Goal: Task Accomplishment & Management: Complete application form

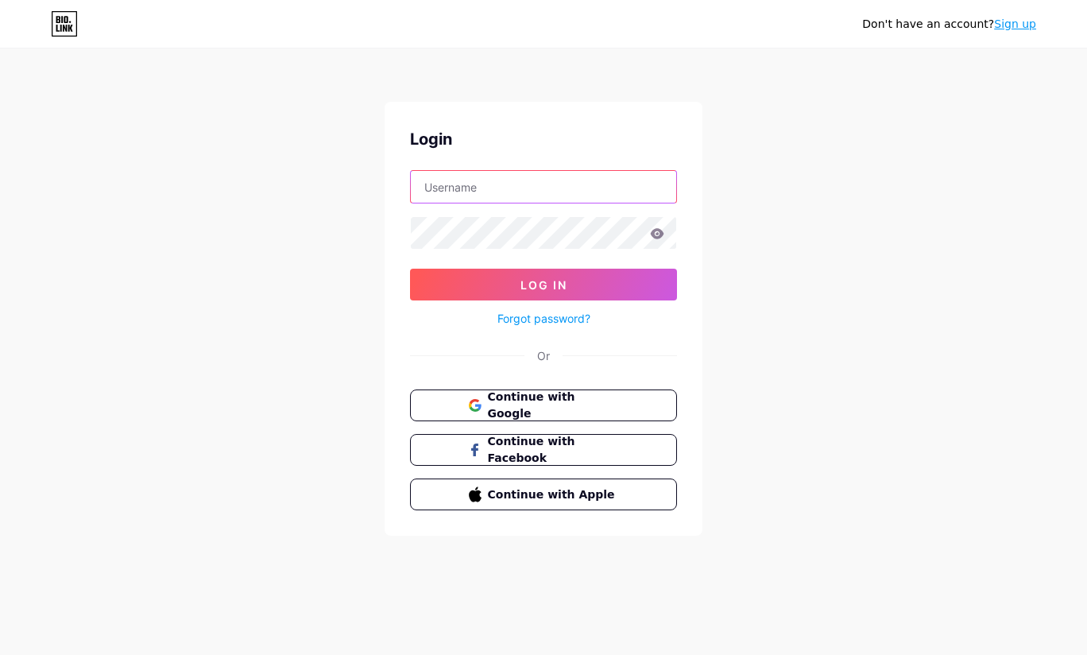
drag, startPoint x: 0, startPoint y: 0, endPoint x: 561, endPoint y: 192, distance: 592.8
click at [561, 192] on input "text" at bounding box center [543, 187] width 265 height 32
click at [848, 300] on div "Don't have an account? Sign up Login Log In Forgot password? Or Continue with G…" at bounding box center [543, 293] width 1087 height 586
click at [617, 400] on span "Continue with Google" at bounding box center [553, 405] width 131 height 33
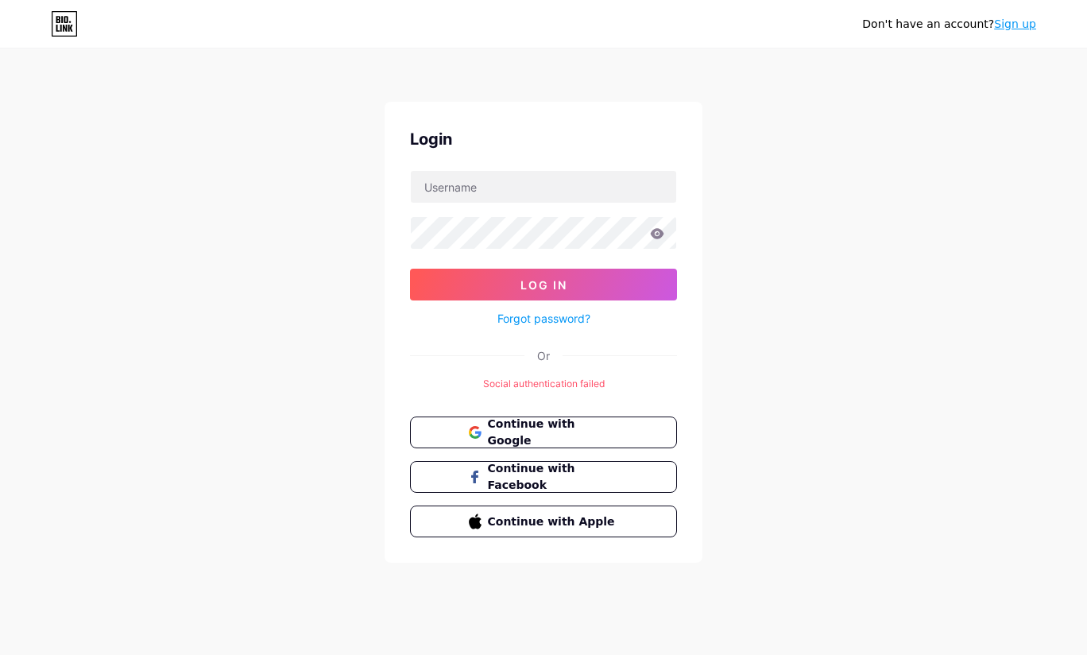
click at [584, 451] on div "Continue with Google Continue with Facebook Continue with Apple" at bounding box center [543, 476] width 267 height 121
click at [594, 440] on button "Continue with Google" at bounding box center [543, 432] width 267 height 32
click at [1006, 30] on link "Sign up" at bounding box center [1015, 23] width 42 height 13
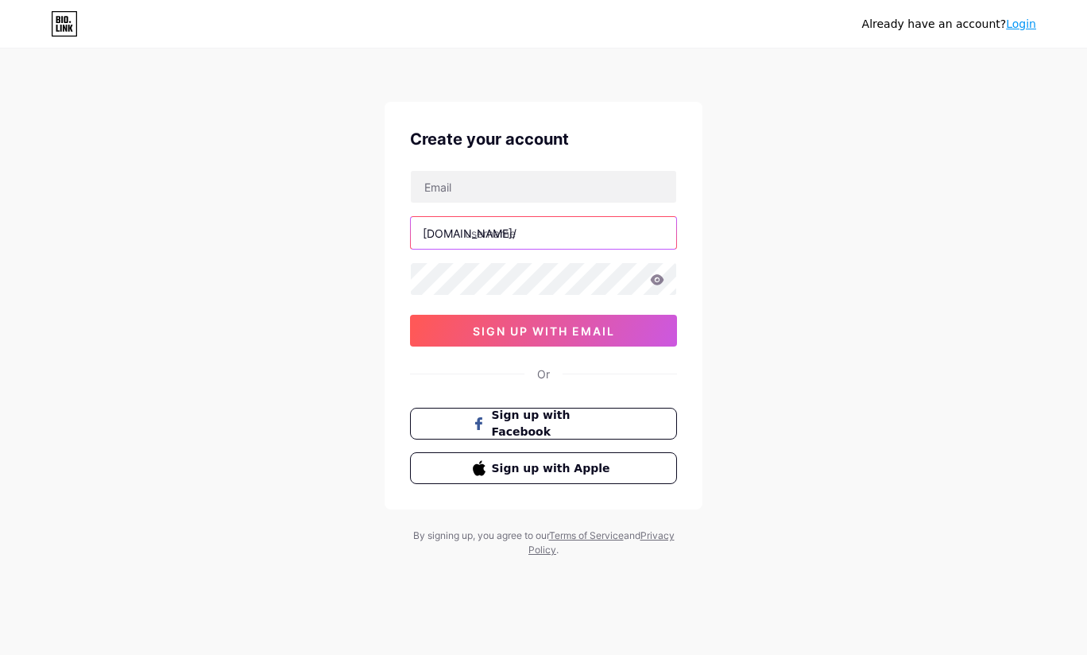
click at [594, 236] on input "text" at bounding box center [543, 233] width 265 height 32
type input "langtrader"
click at [776, 323] on div "Already have an account? Login Create your account bio.link/ langtrader 0cAFcWe…" at bounding box center [543, 304] width 1087 height 608
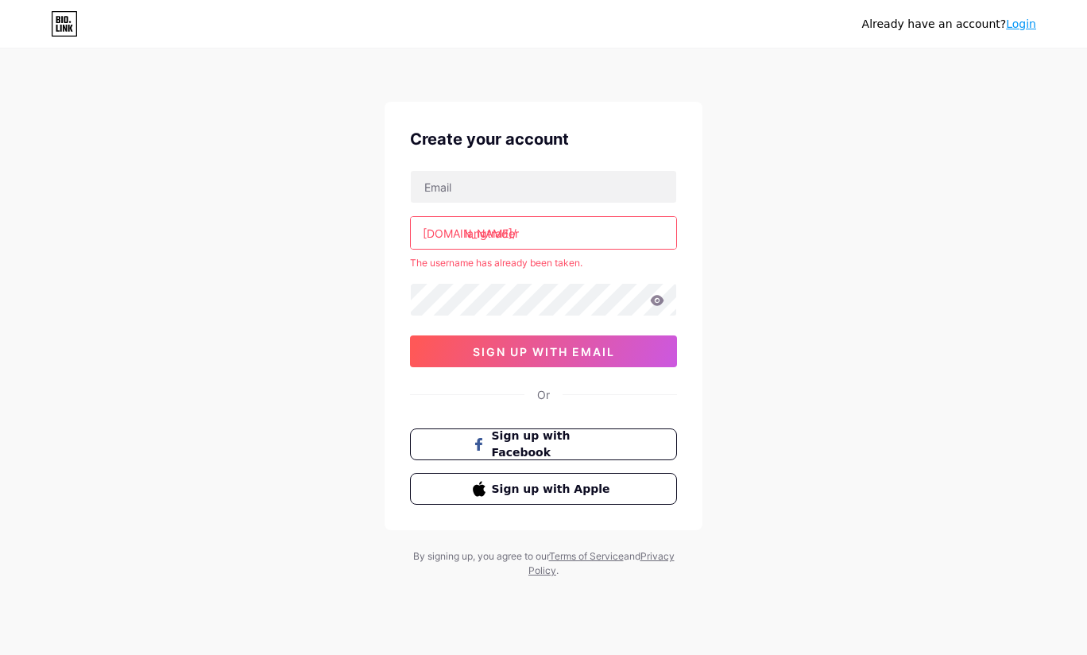
click at [610, 350] on span "sign up with email" at bounding box center [544, 352] width 142 height 14
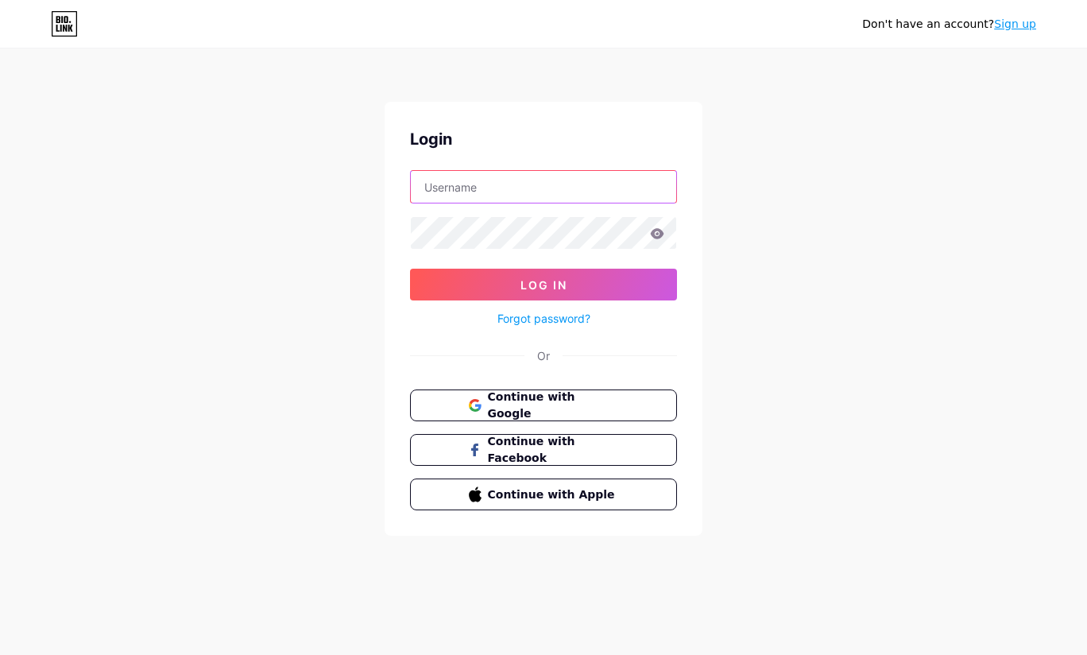
click at [528, 192] on input "text" at bounding box center [543, 187] width 265 height 32
click at [898, 203] on div "Don't have an account? Sign up Login Log In Forgot password? Or Continue with G…" at bounding box center [543, 293] width 1087 height 586
click at [544, 409] on span "Continue with Google" at bounding box center [553, 405] width 131 height 33
